Goal: Find specific page/section: Find specific page/section

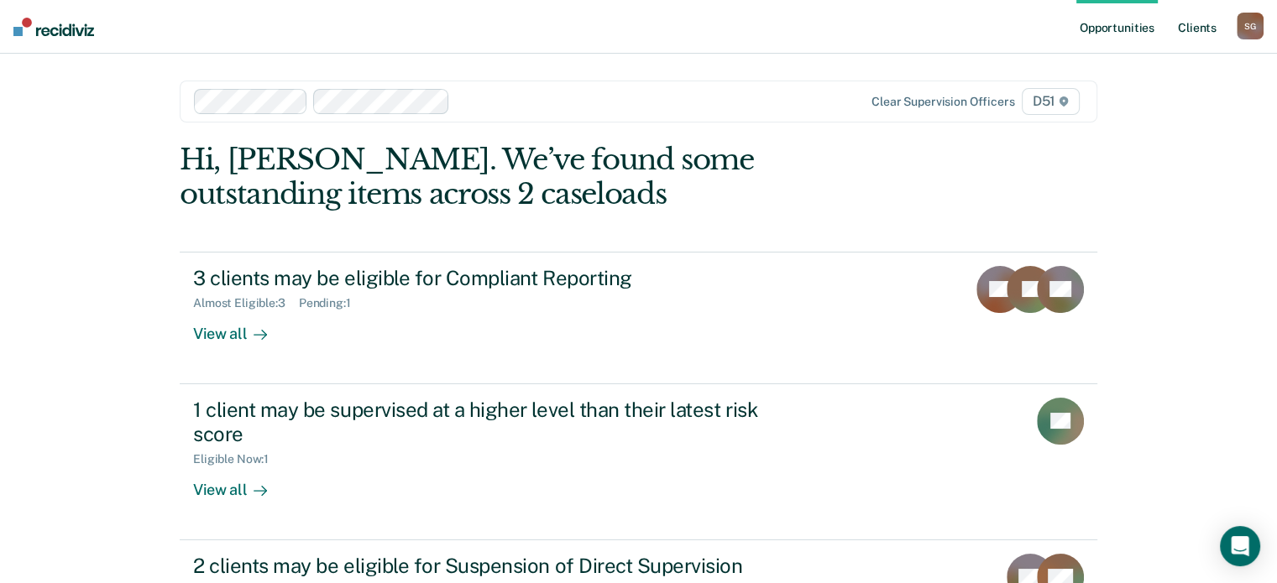
click at [1187, 26] on link "Client s" at bounding box center [1196, 27] width 45 height 54
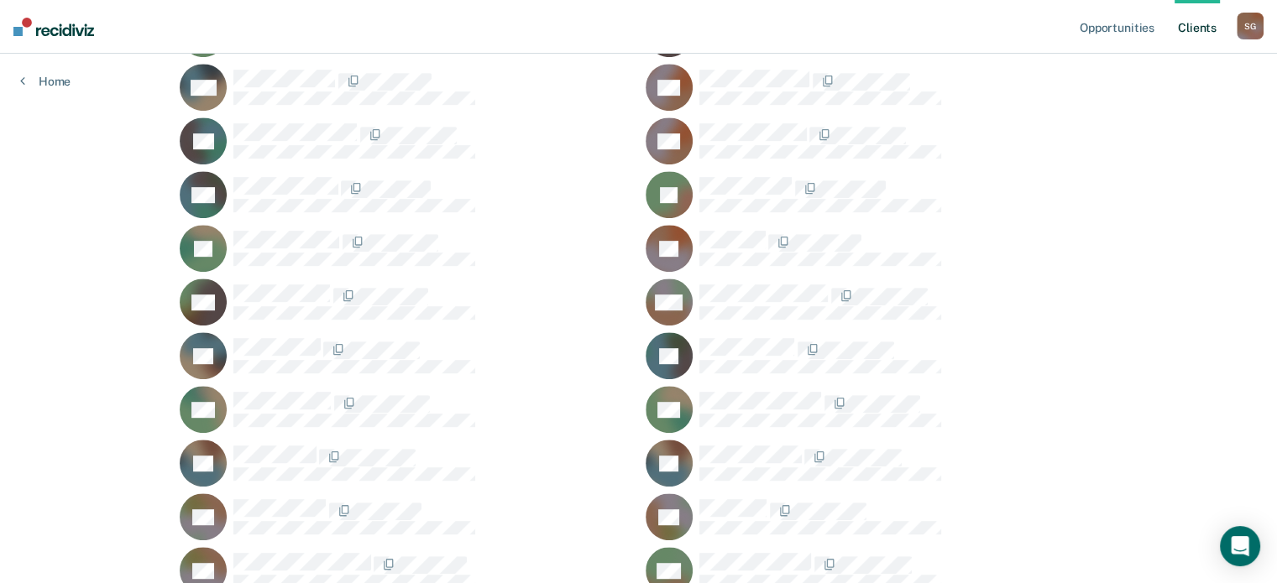
scroll to position [2395, 0]
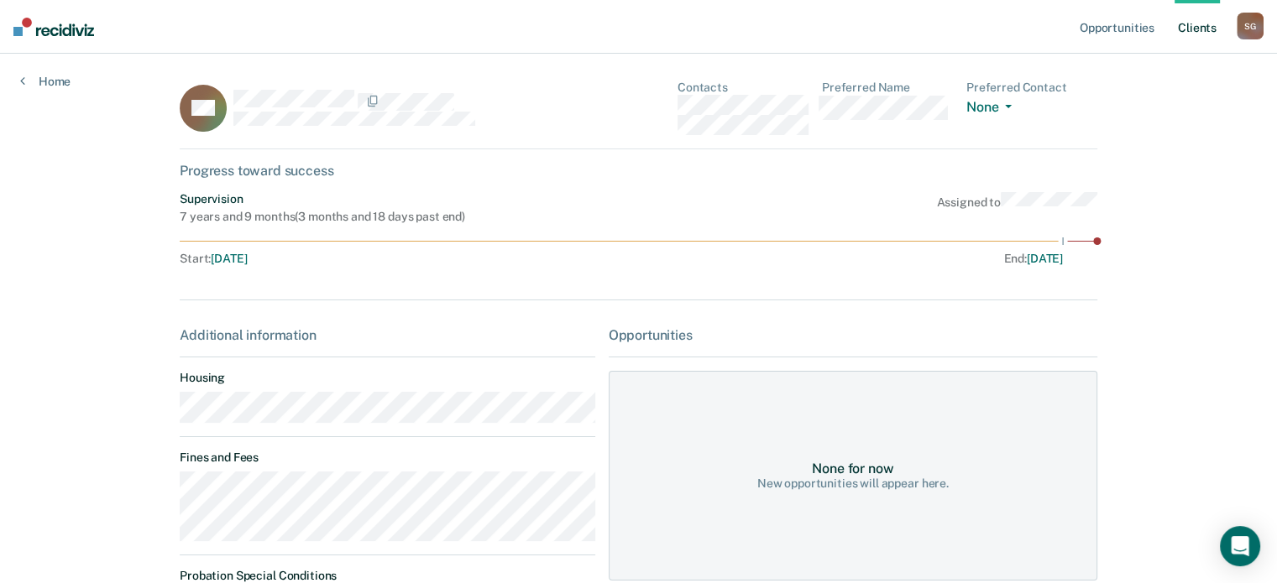
click at [169, 488] on main "TM Contacts Preferred Name Preferred Contact None Call Text Email None Progress…" at bounding box center [638, 391] width 958 height 674
click at [1196, 25] on link "Client s" at bounding box center [1196, 27] width 45 height 54
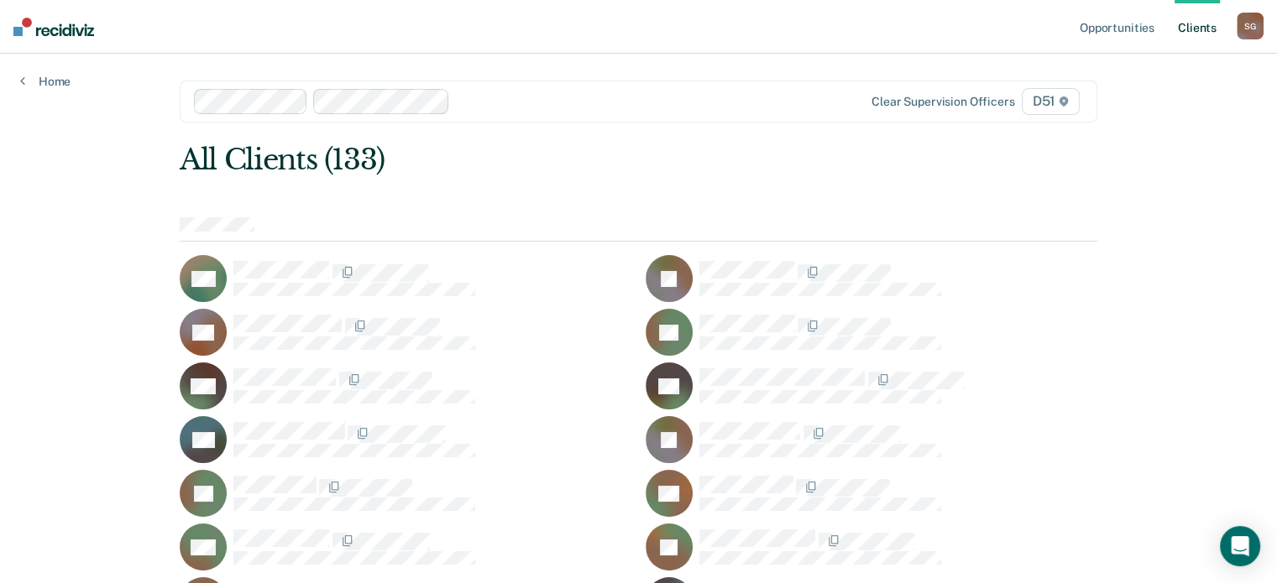
scroll to position [3362, 0]
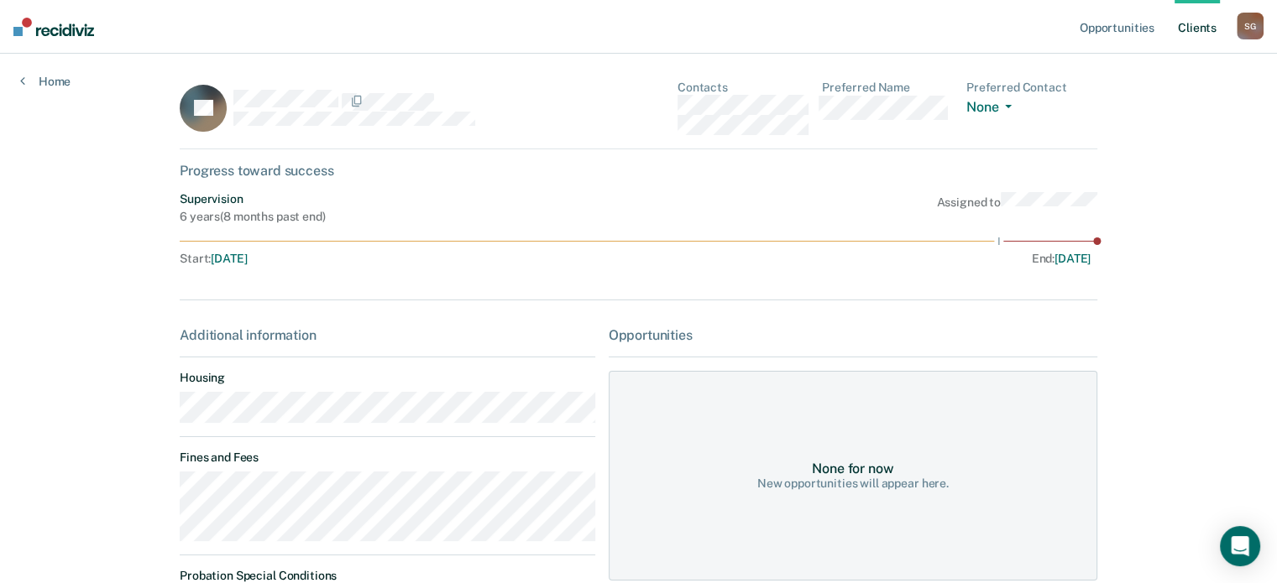
click at [159, 493] on main "AT Contacts Preferred Name Preferred Contact None Call Text Email None Progress…" at bounding box center [638, 391] width 958 height 674
